Goal: Task Accomplishment & Management: Manage account settings

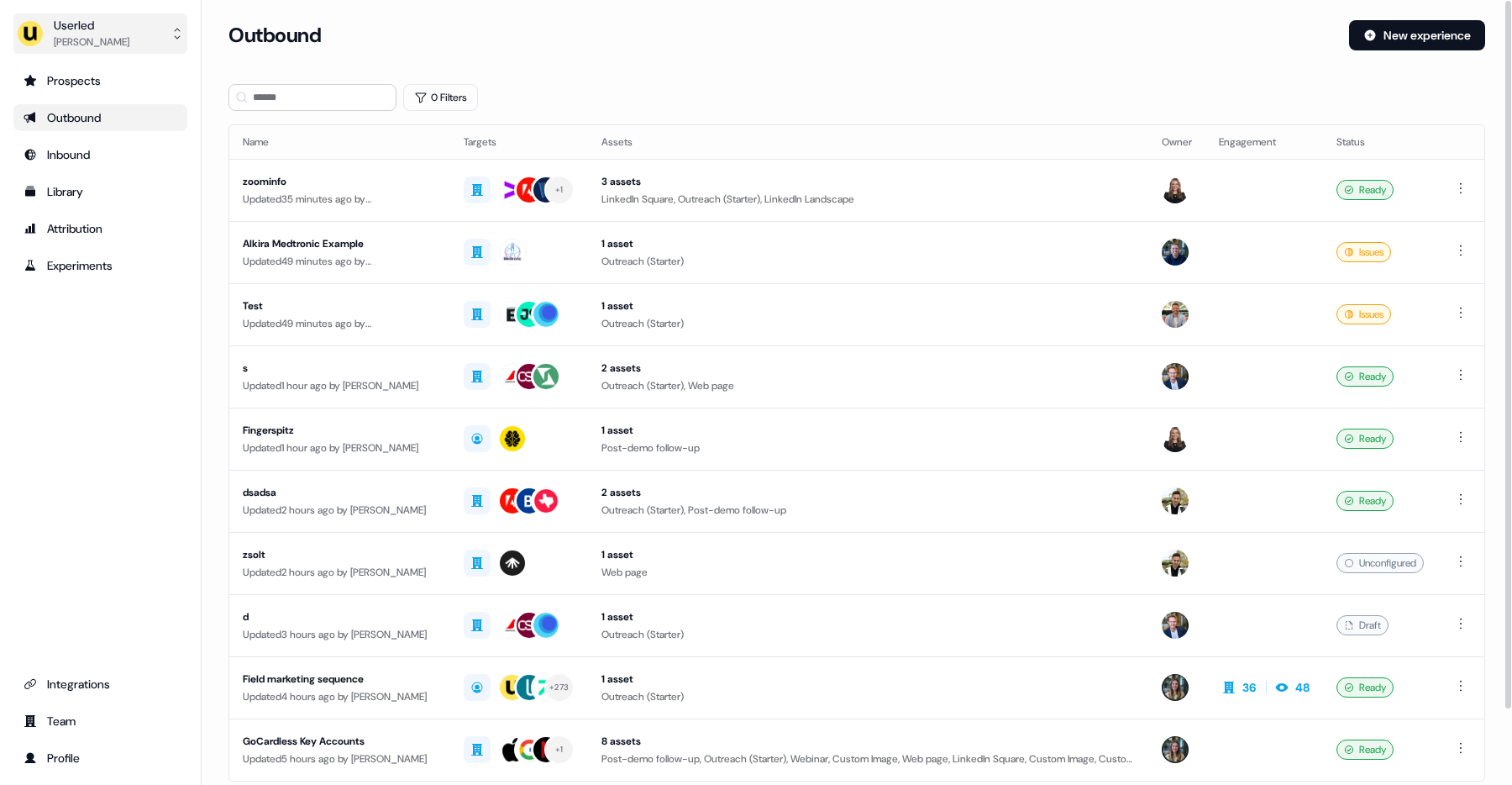
click at [146, 27] on button "Userled [PERSON_NAME]" at bounding box center [100, 34] width 174 height 40
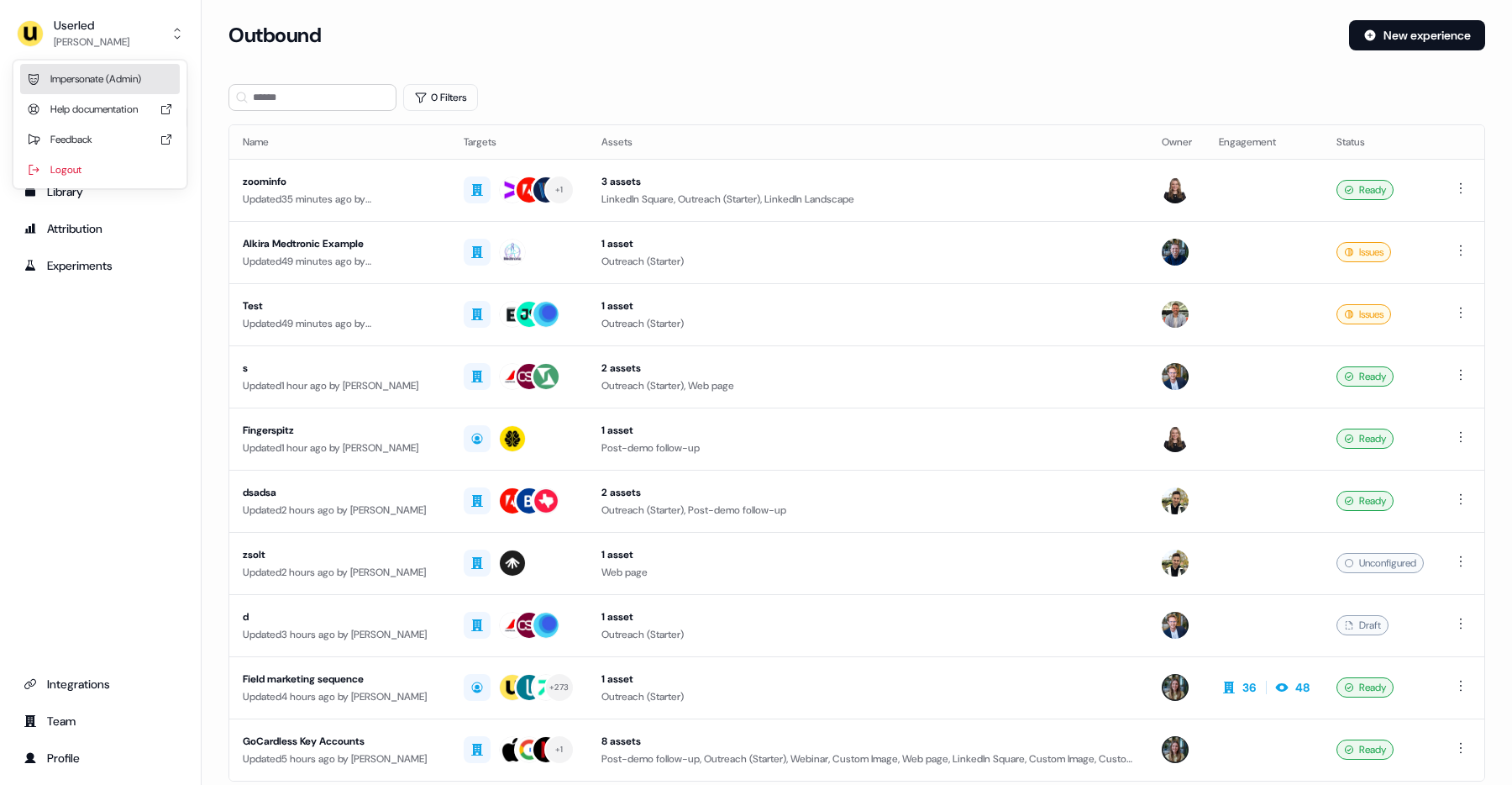
click at [139, 76] on div "Impersonate (Admin)" at bounding box center [100, 78] width 160 height 30
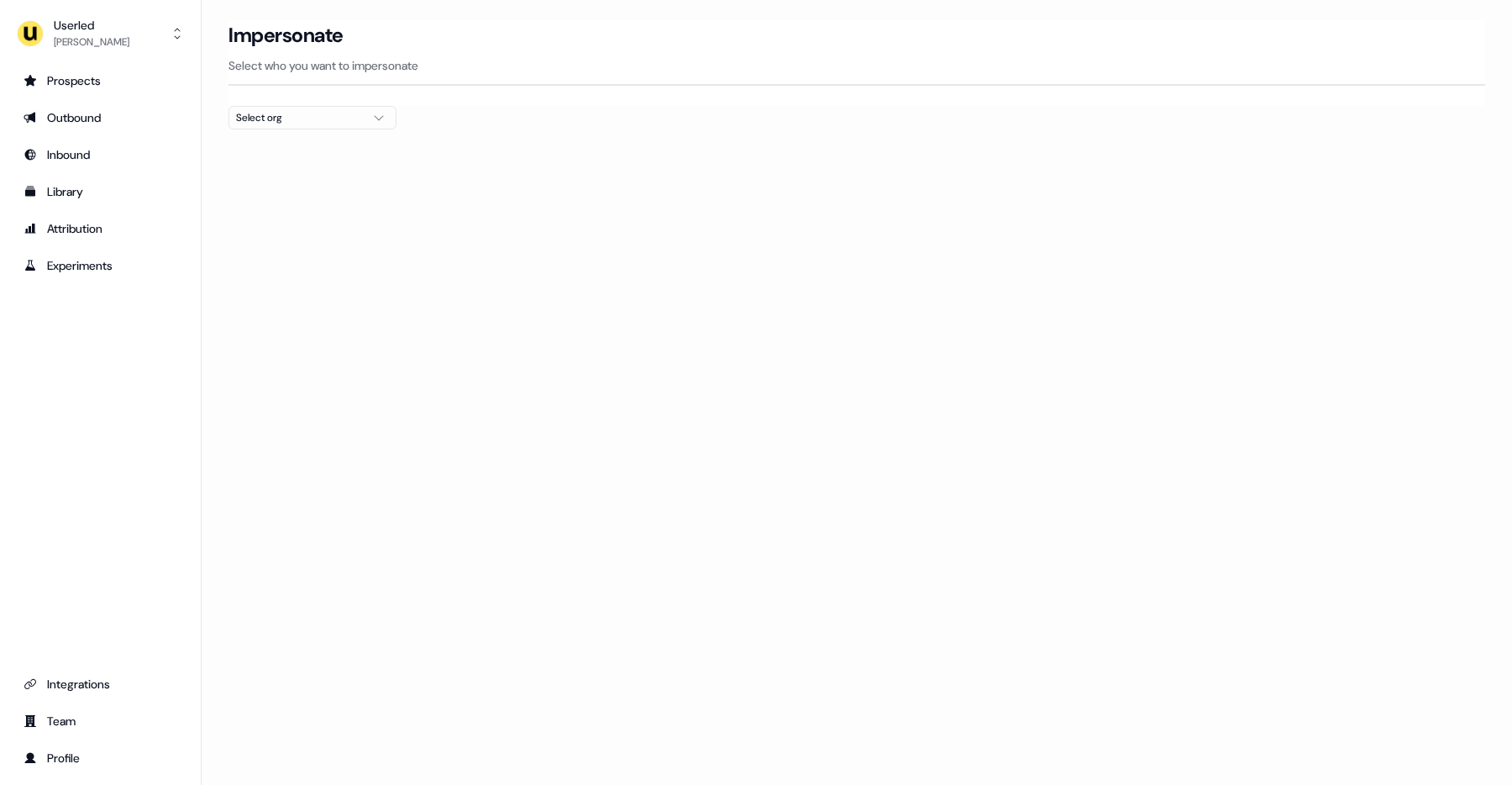
click at [340, 105] on div "Impersonate Select who you want to impersonate" at bounding box center [856, 63] width 1257 height 86
click at [340, 120] on div "Select org" at bounding box center [299, 117] width 126 height 16
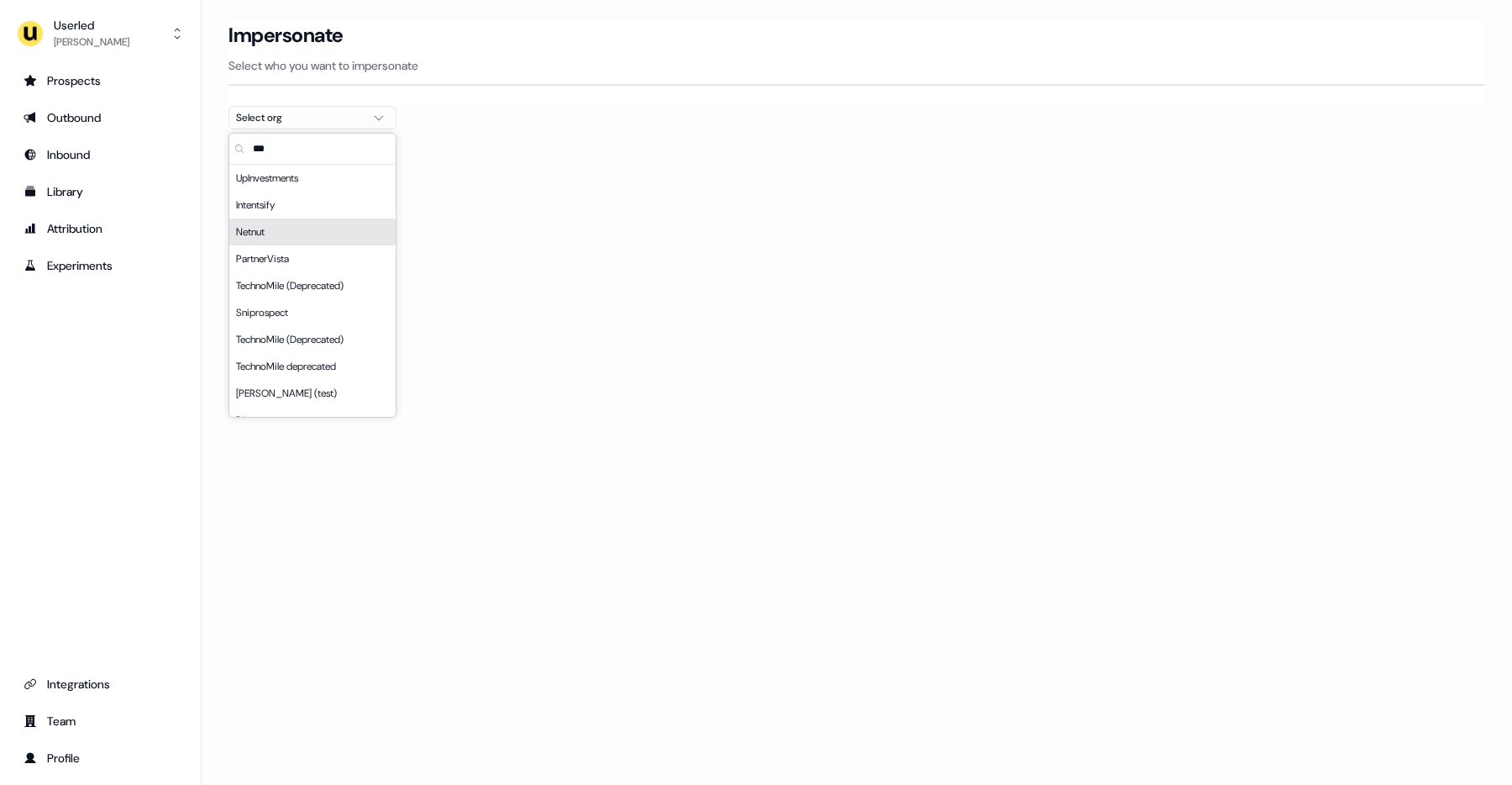
type input "***"
click at [341, 232] on div "Netnut" at bounding box center [312, 232] width 166 height 27
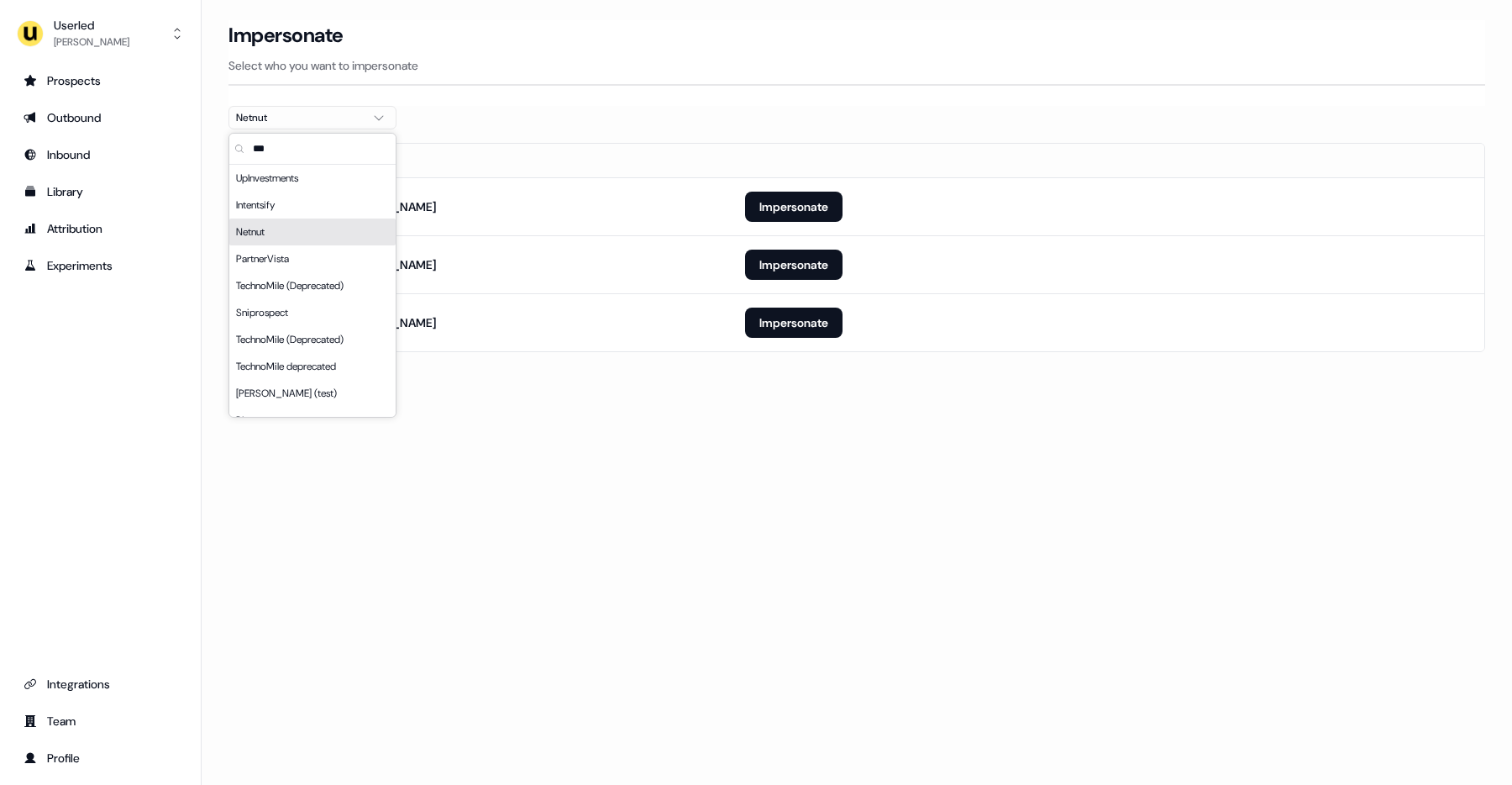
click at [686, 153] on th "Email" at bounding box center [480, 160] width 502 height 34
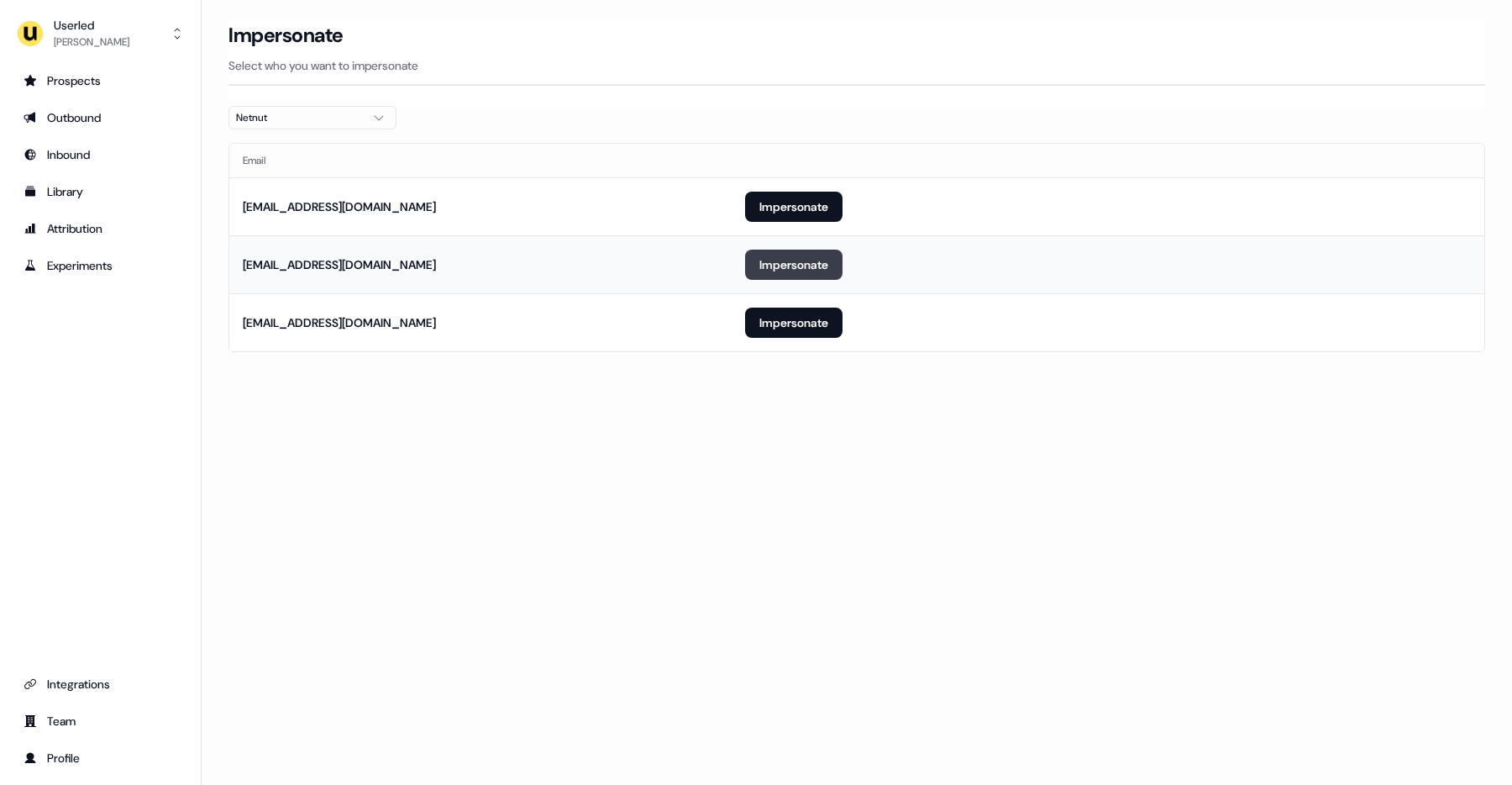
click at [809, 261] on button "Impersonate" at bounding box center [794, 264] width 97 height 30
